Goal: Task Accomplishment & Management: Manage account settings

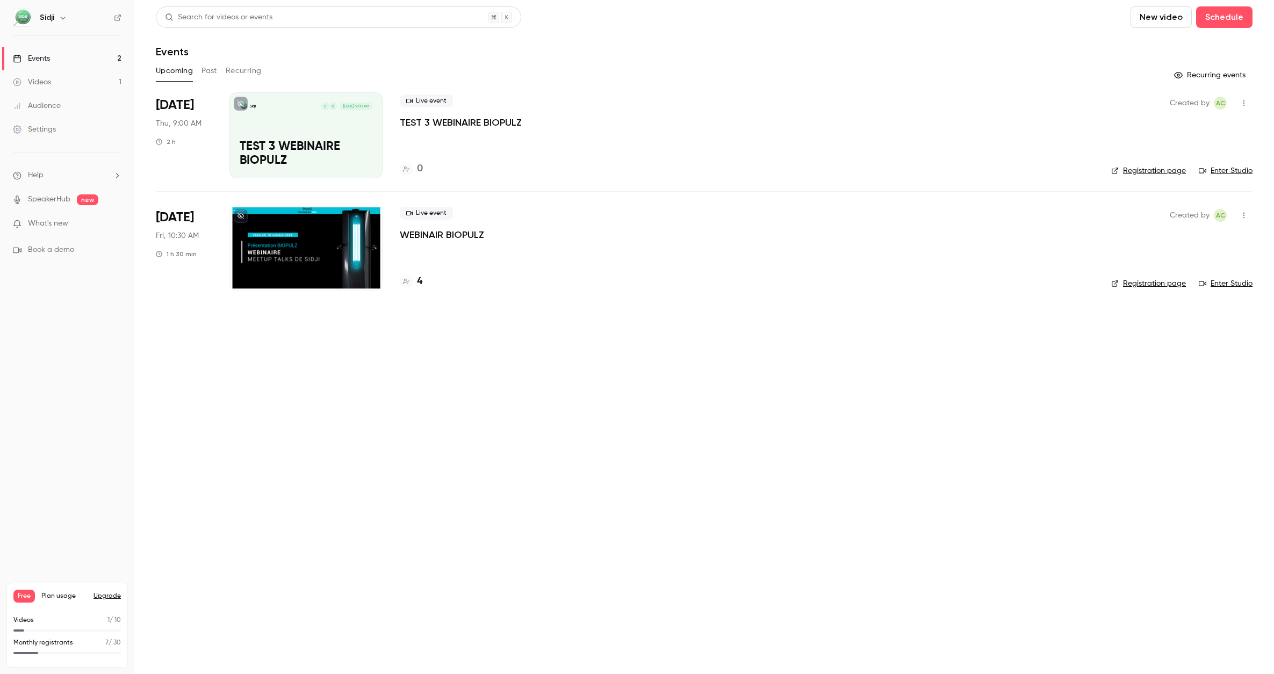
click at [294, 249] on div at bounding box center [305, 248] width 153 height 86
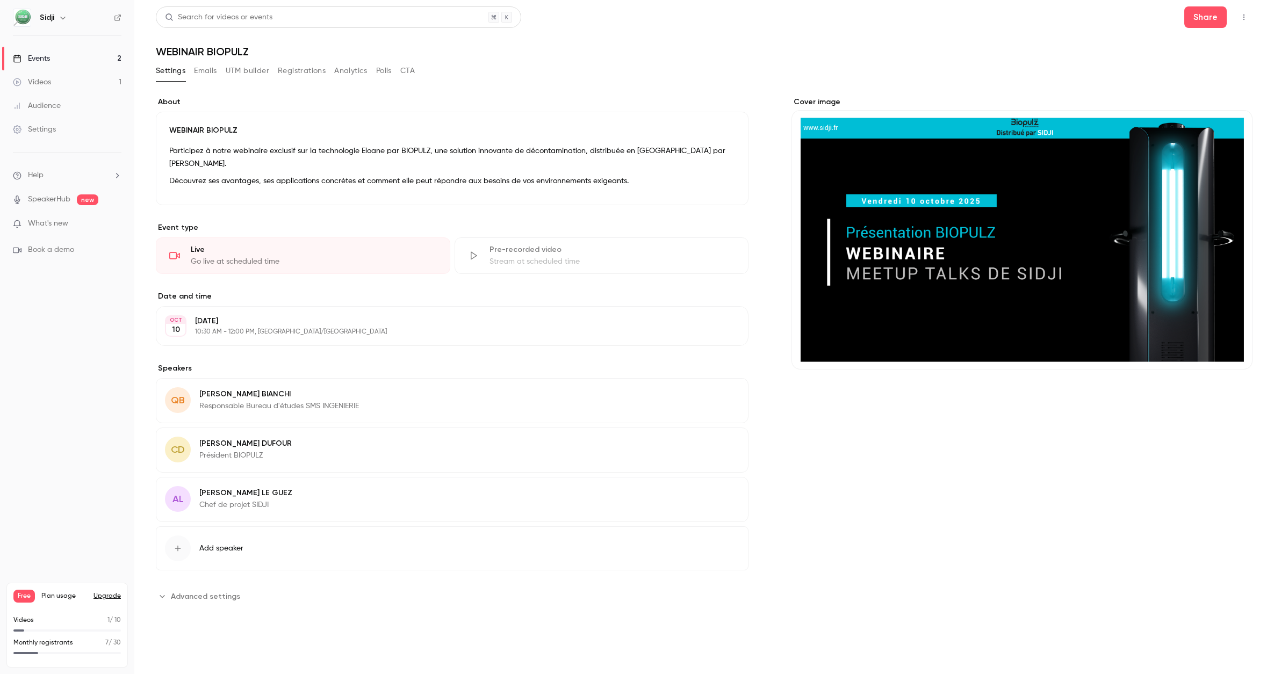
click at [246, 68] on button "UTM builder" at bounding box center [248, 70] width 44 height 17
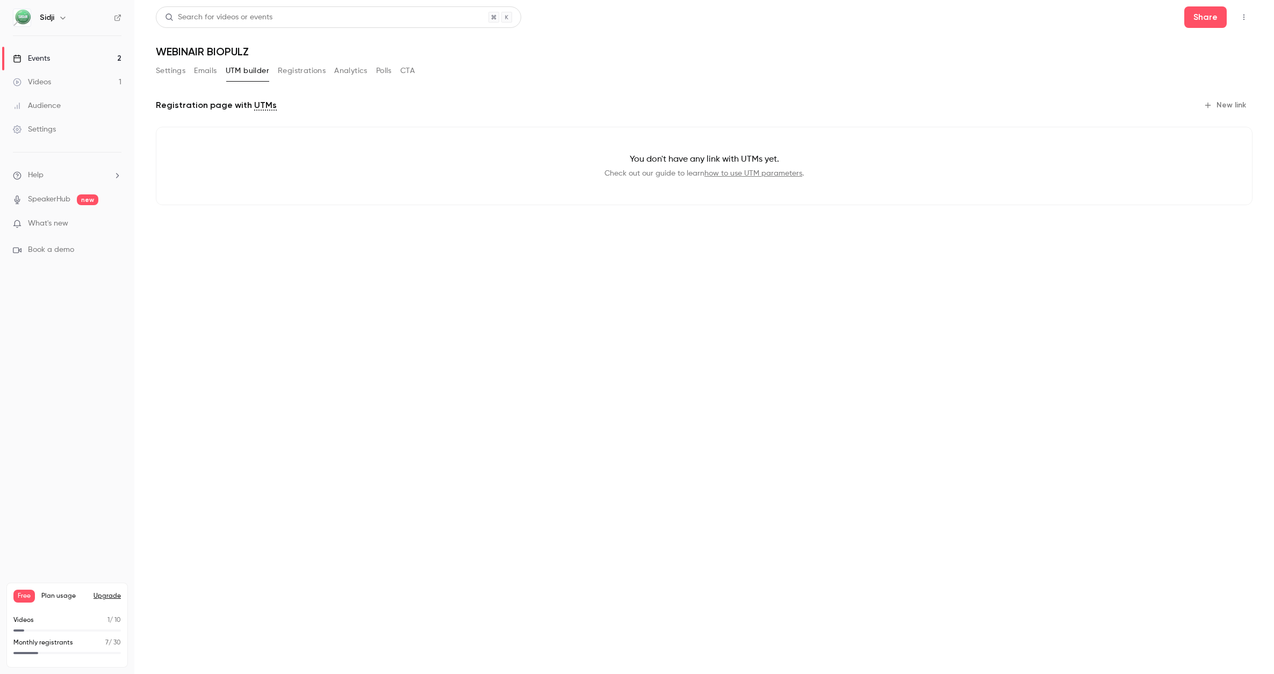
click at [218, 70] on div "Settings Emails UTM builder Registrations Analytics Polls CTA" at bounding box center [285, 70] width 259 height 17
click at [212, 71] on button "Emails" at bounding box center [205, 70] width 23 height 17
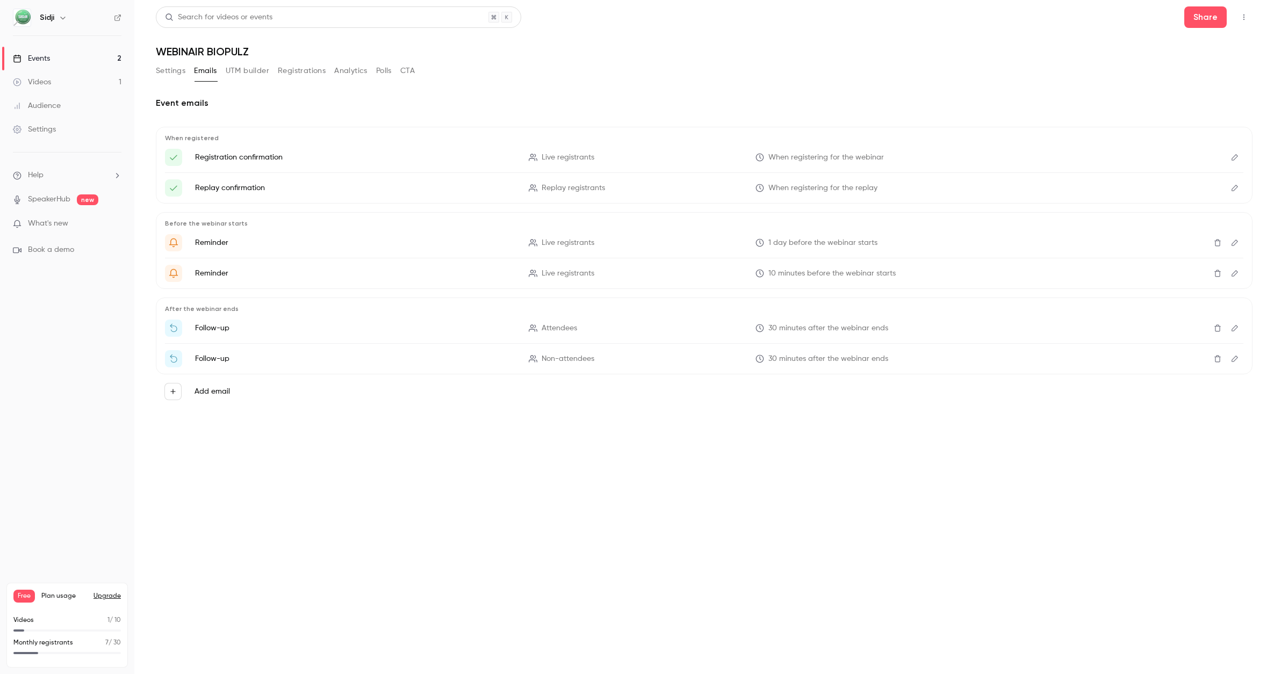
click at [260, 72] on button "UTM builder" at bounding box center [248, 70] width 44 height 17
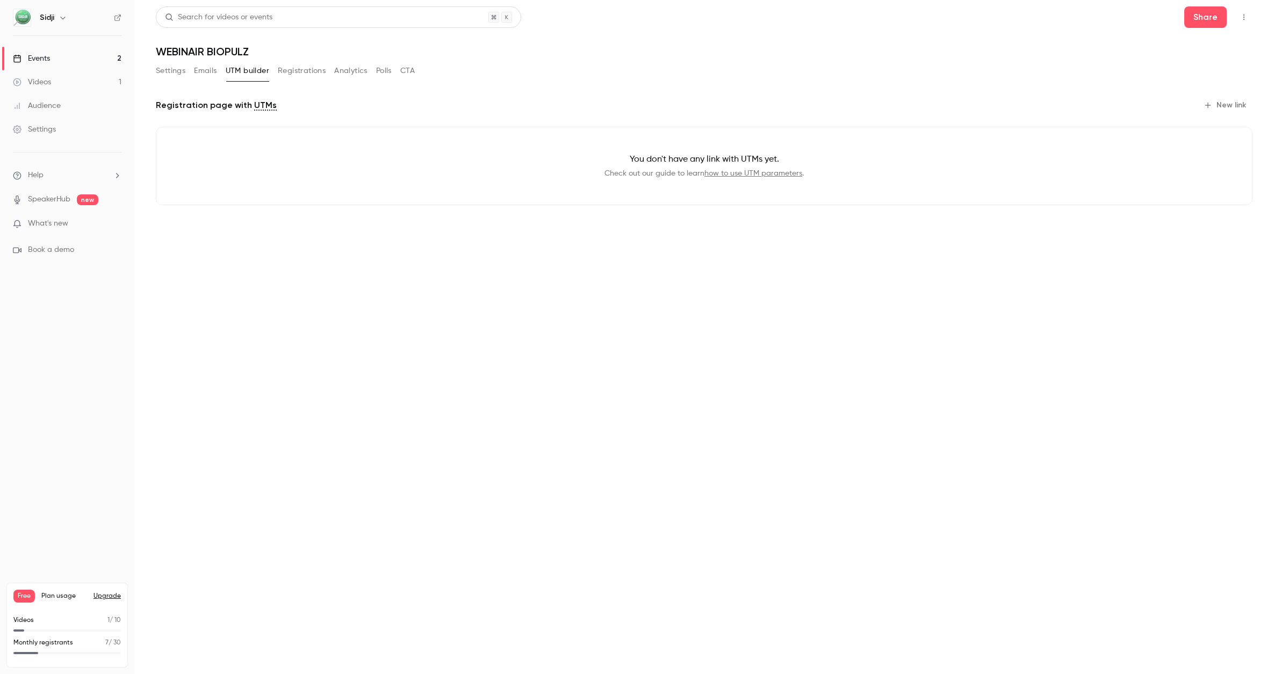
click at [295, 70] on button "Registrations" at bounding box center [302, 70] width 48 height 17
